Goal: Information Seeking & Learning: Learn about a topic

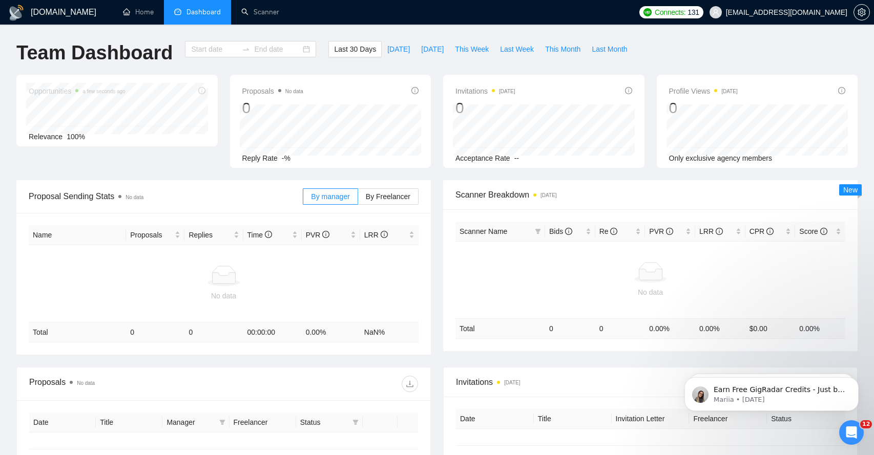
type input "[DATE]"
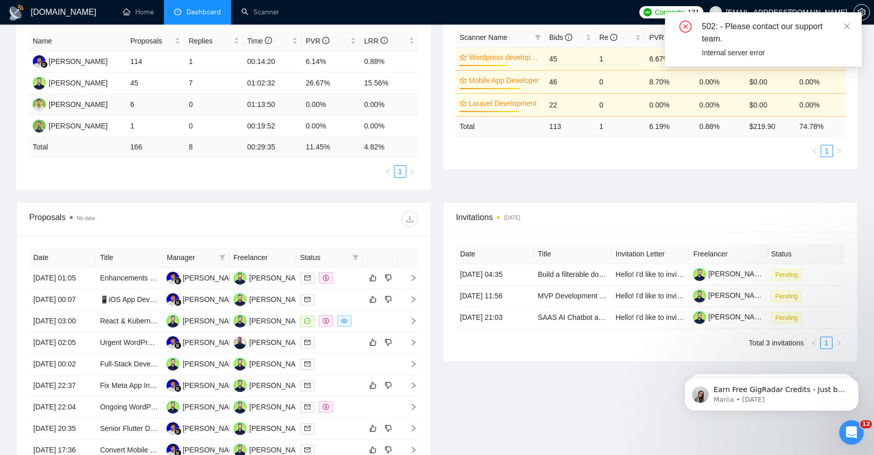
scroll to position [196, 0]
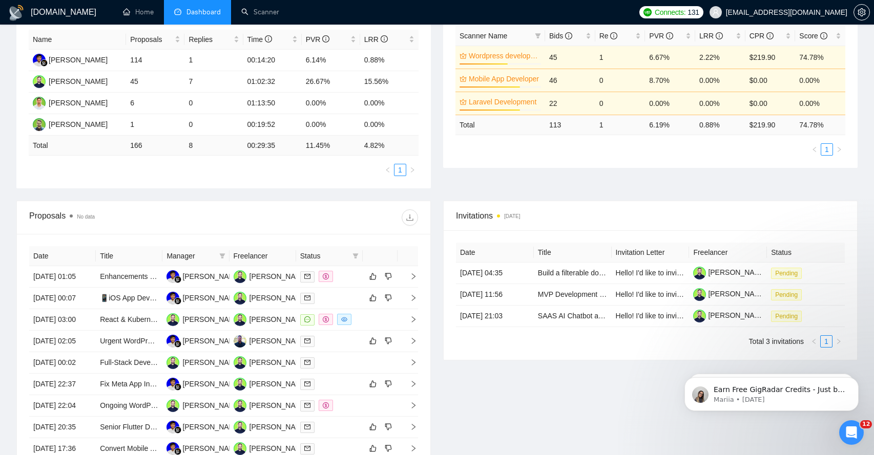
click at [574, 10] on ul "Home Dashboard Scanner" at bounding box center [370, 12] width 527 height 25
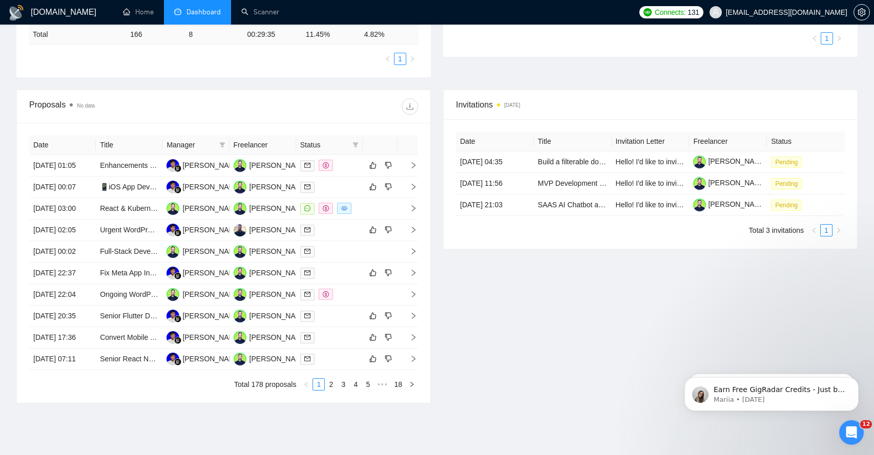
scroll to position [310, 0]
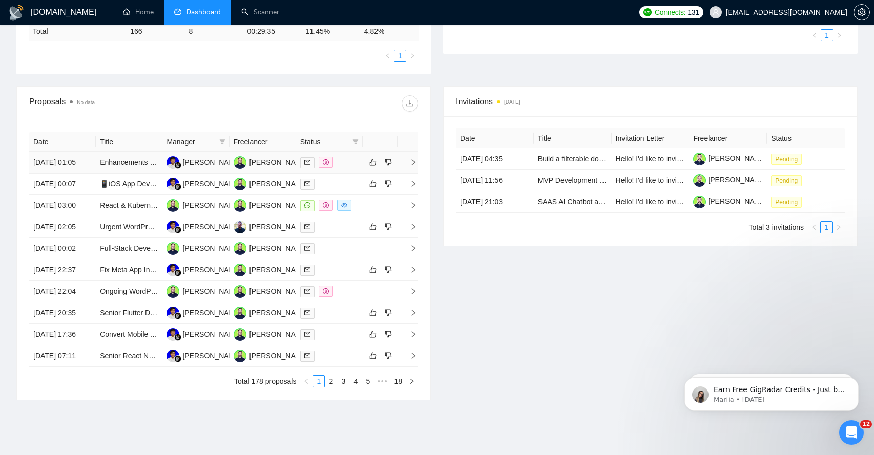
click at [411, 166] on icon "right" at bounding box center [413, 162] width 7 height 7
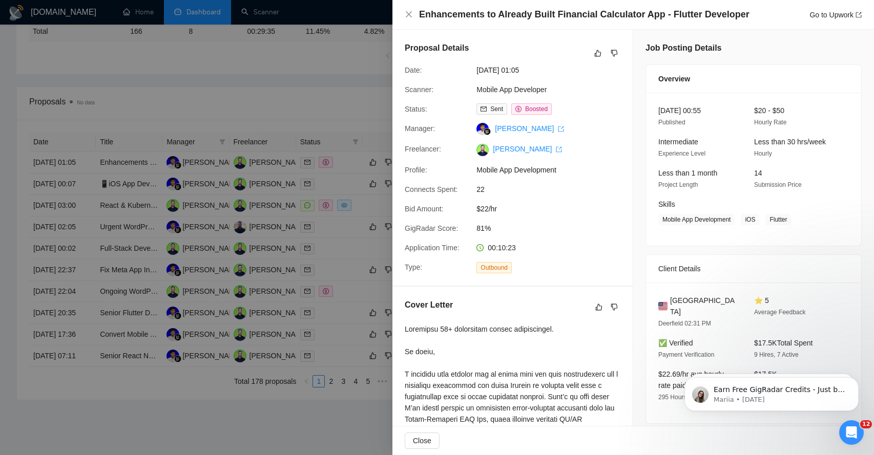
click at [477, 191] on span "22" at bounding box center [553, 189] width 154 height 11
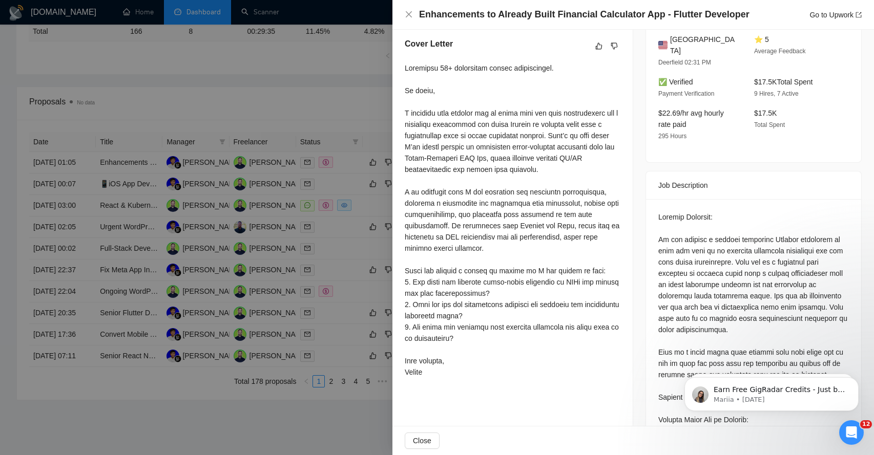
scroll to position [258, 0]
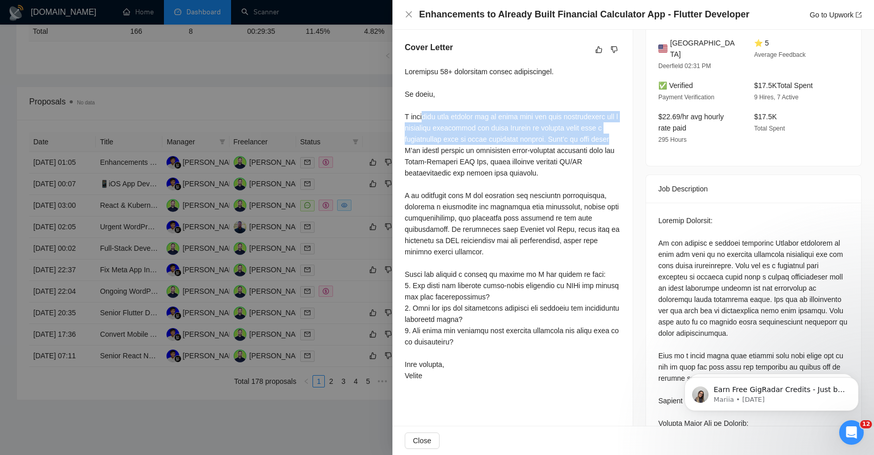
drag, startPoint x: 421, startPoint y: 118, endPoint x: 425, endPoint y: 144, distance: 26.4
click at [425, 144] on div at bounding box center [513, 224] width 216 height 316
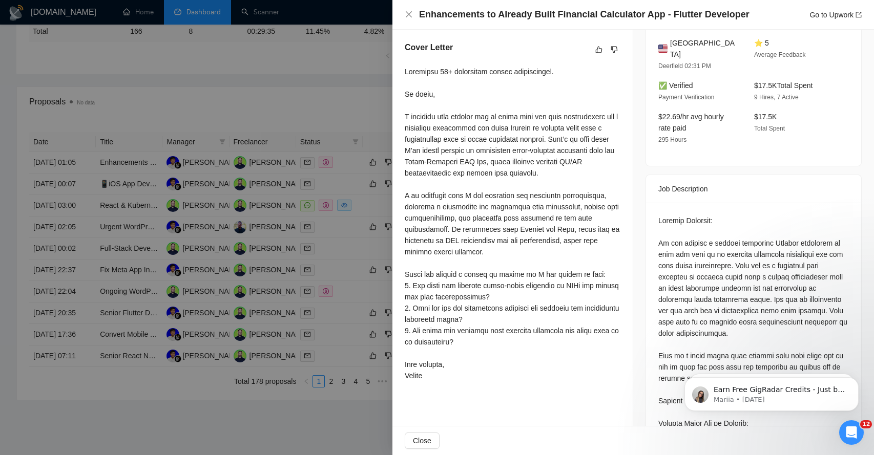
click at [429, 138] on div at bounding box center [513, 224] width 216 height 316
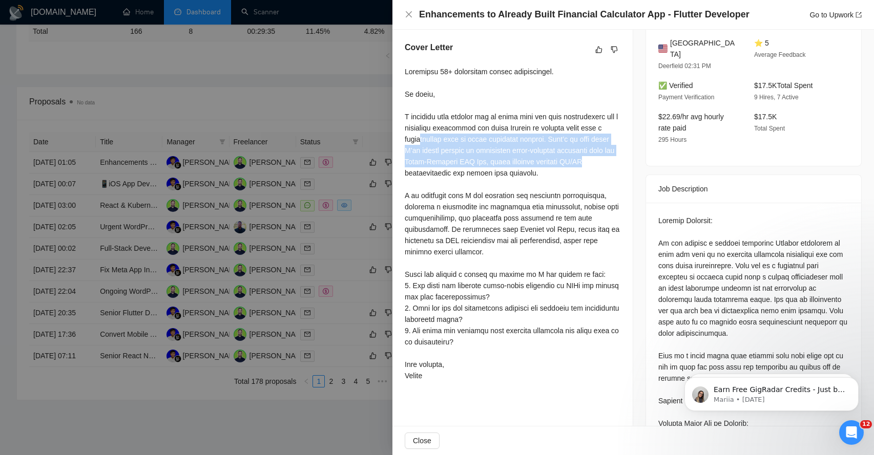
drag, startPoint x: 424, startPoint y: 141, endPoint x: 423, endPoint y: 181, distance: 40.0
click at [423, 180] on div at bounding box center [513, 224] width 216 height 316
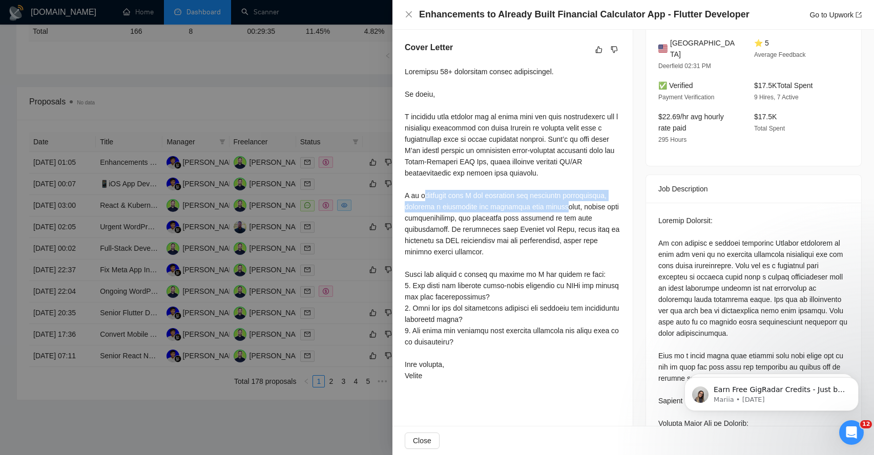
drag, startPoint x: 423, startPoint y: 195, endPoint x: 426, endPoint y: 223, distance: 28.3
click at [426, 223] on div at bounding box center [513, 224] width 216 height 316
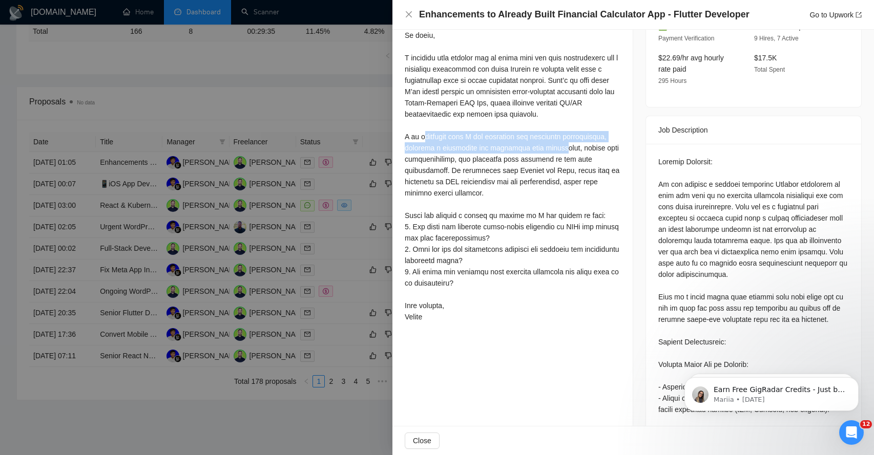
scroll to position [319, 0]
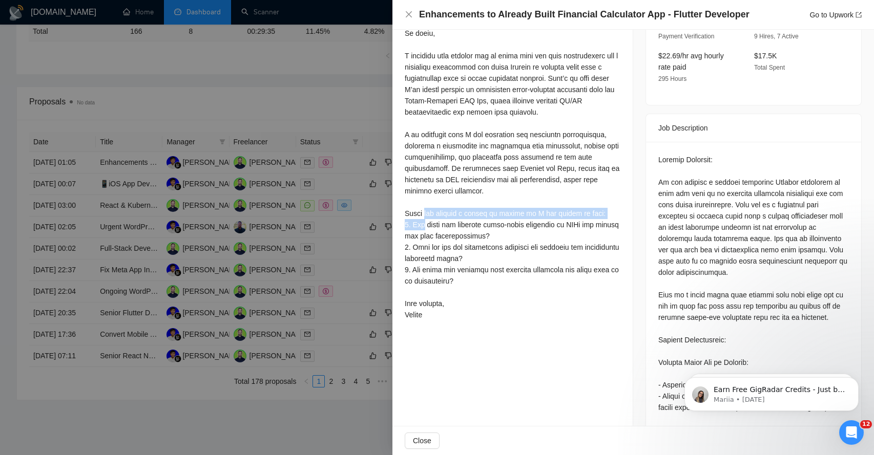
drag, startPoint x: 427, startPoint y: 212, endPoint x: 424, endPoint y: 228, distance: 16.7
click at [424, 228] on div at bounding box center [513, 163] width 216 height 316
click at [421, 248] on div at bounding box center [513, 163] width 216 height 316
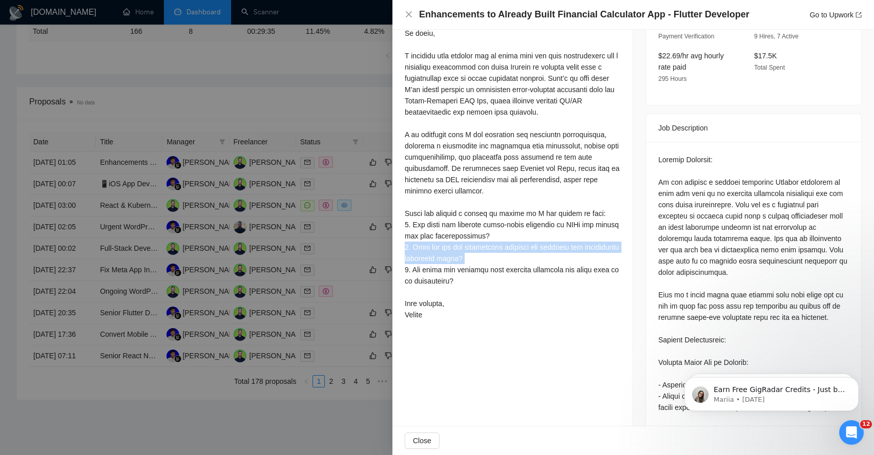
click at [421, 248] on div at bounding box center [513, 163] width 216 height 316
click at [418, 269] on div at bounding box center [513, 163] width 216 height 316
click at [408, 14] on icon "close" at bounding box center [409, 14] width 6 height 6
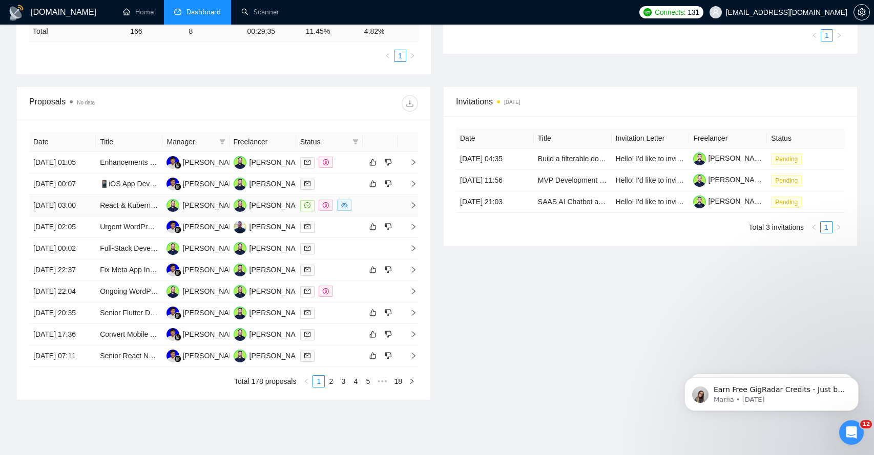
click at [404, 209] on span "right" at bounding box center [409, 205] width 15 height 7
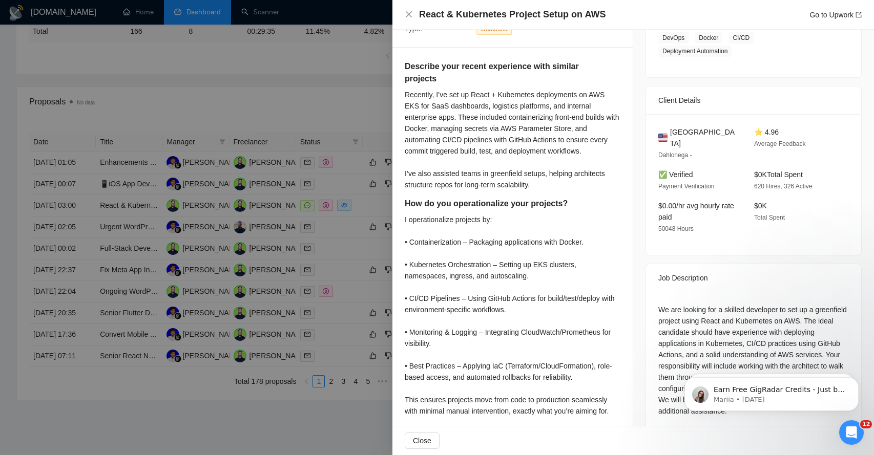
scroll to position [194, 0]
click at [409, 17] on icon "close" at bounding box center [409, 14] width 8 height 8
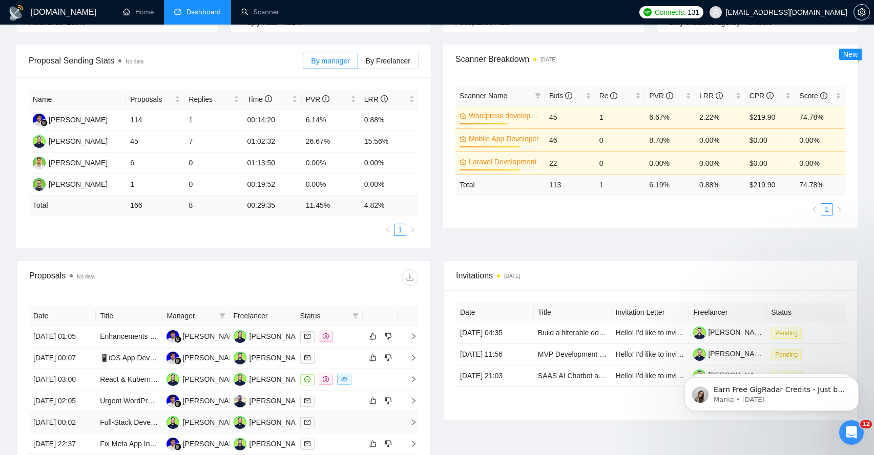
scroll to position [0, 0]
